Goal: Find specific page/section: Find specific page/section

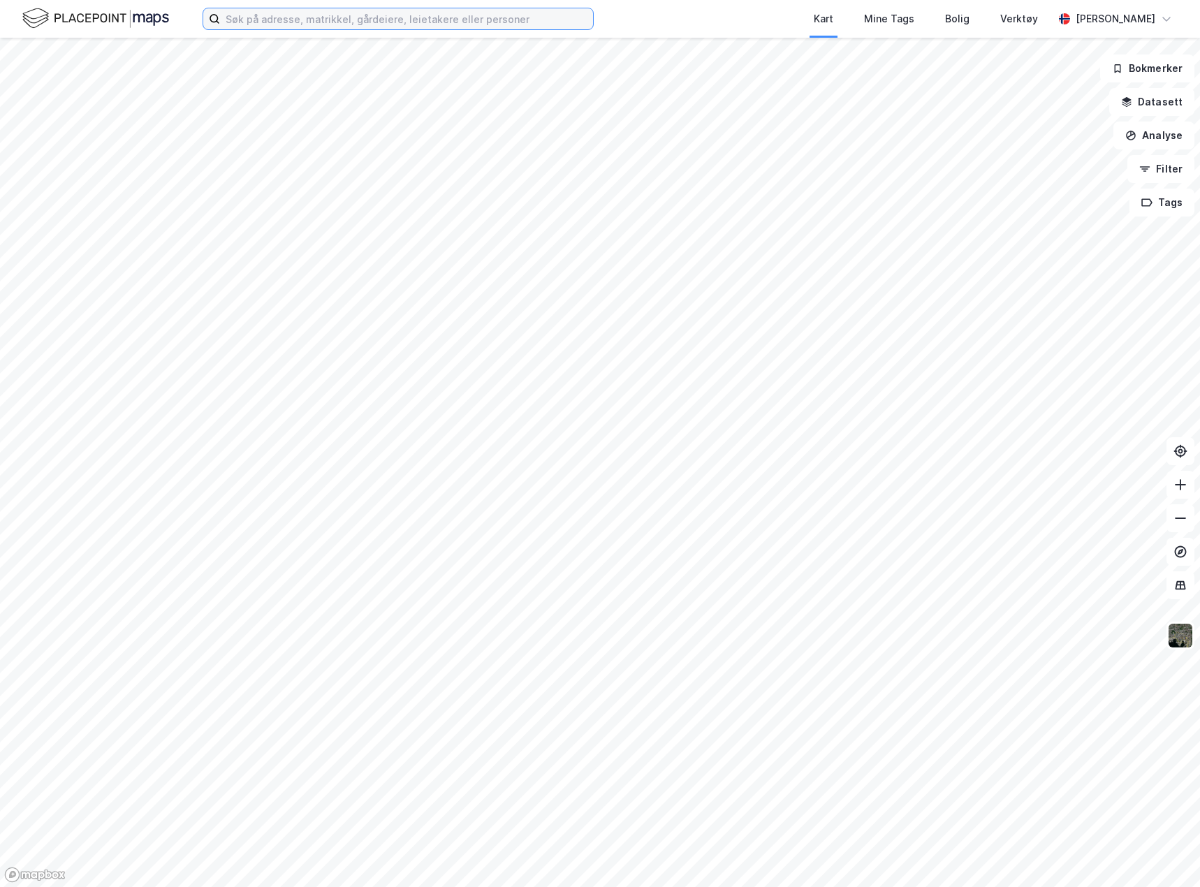
click at [380, 22] on input at bounding box center [406, 18] width 373 height 21
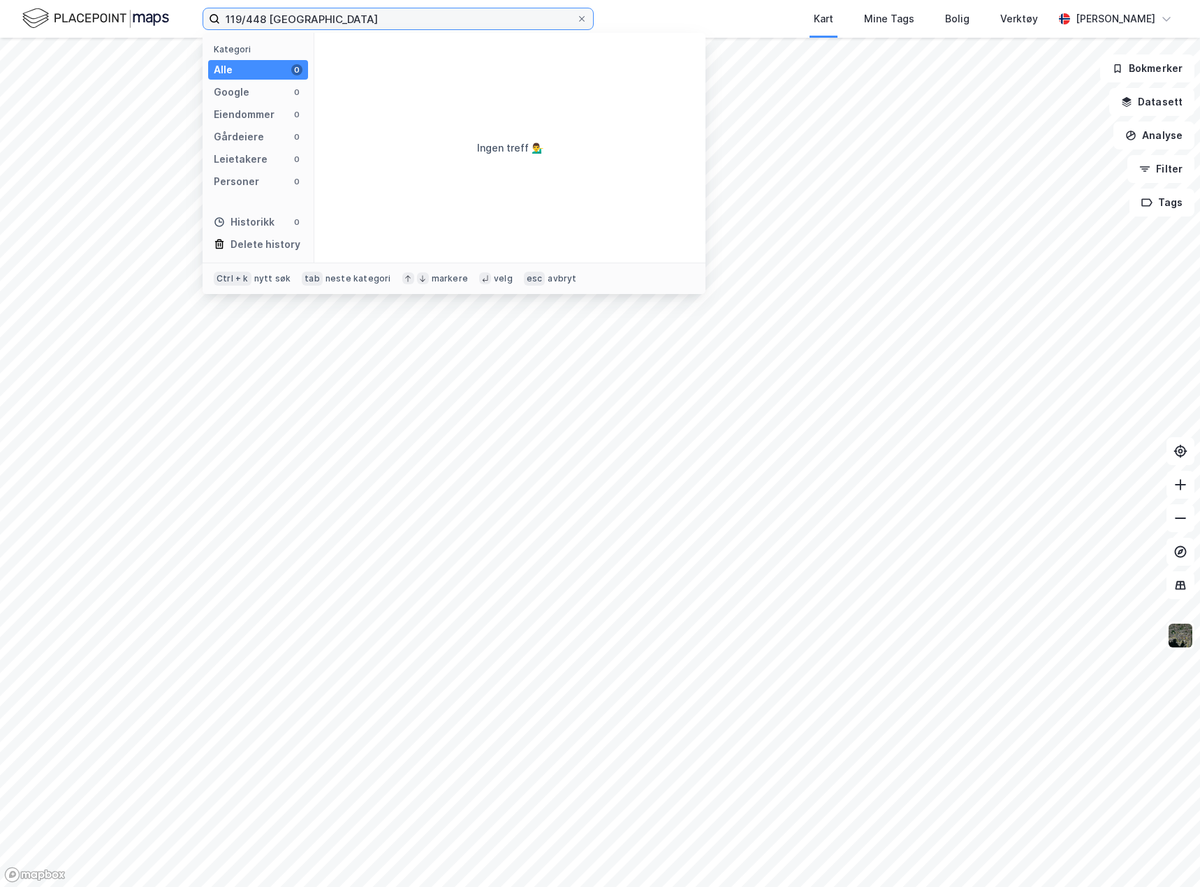
drag, startPoint x: 254, startPoint y: 27, endPoint x: 159, endPoint y: 27, distance: 95.0
click at [159, 27] on div "119/448 tromsø Kategori Alle 0 Google 0 Eiendommer 0 Gårdeiere 0 Leietakere 0 P…" at bounding box center [600, 19] width 1200 height 38
type input "119/669 [GEOGRAPHIC_DATA]"
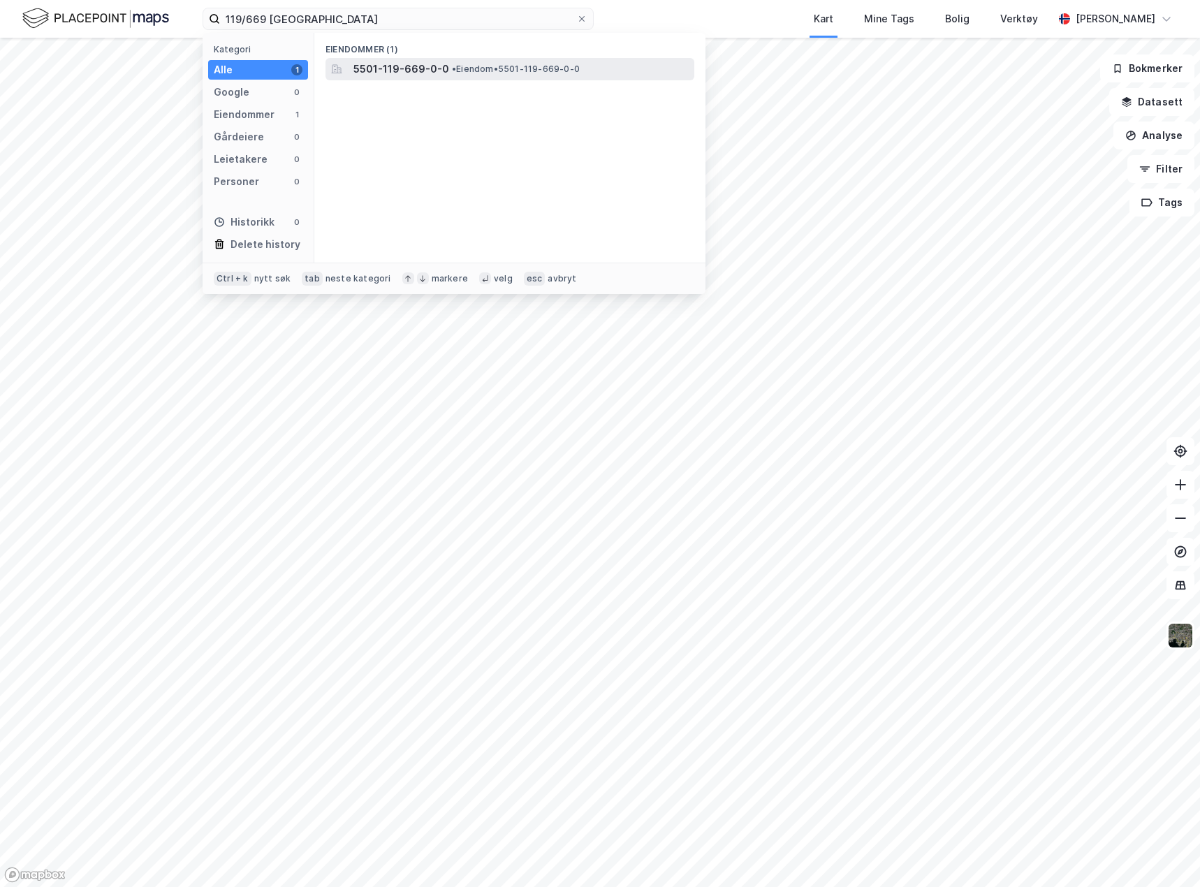
click at [509, 73] on span "• Eiendom • 5501-119-669-0-0" at bounding box center [516, 69] width 128 height 11
